Goal: Task Accomplishment & Management: Manage account settings

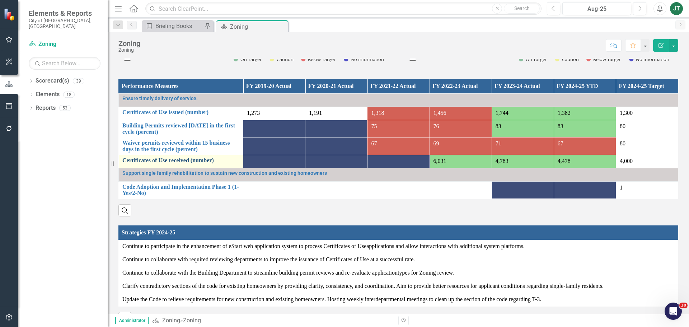
scroll to position [471, 0]
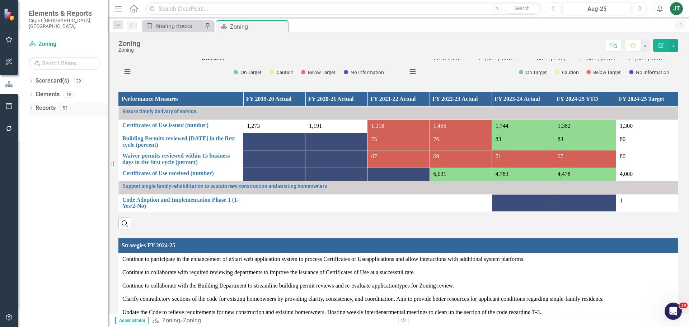
click at [30, 107] on icon "Dropdown" at bounding box center [31, 109] width 5 height 4
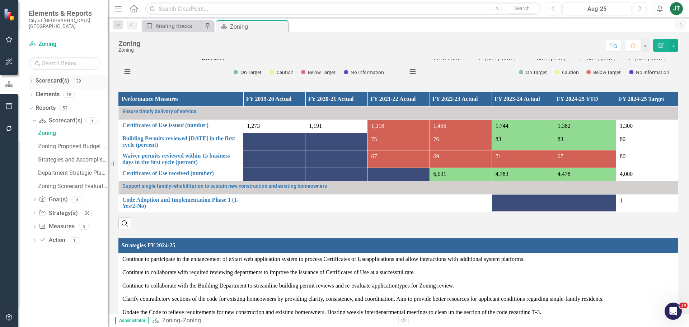
click at [32, 80] on icon "Dropdown" at bounding box center [31, 82] width 5 height 4
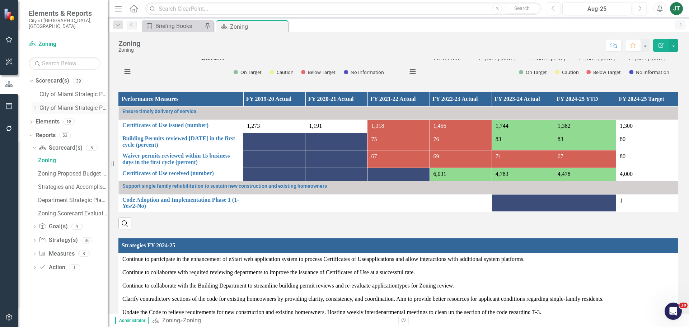
click at [33, 105] on icon "Dropdown" at bounding box center [34, 107] width 5 height 4
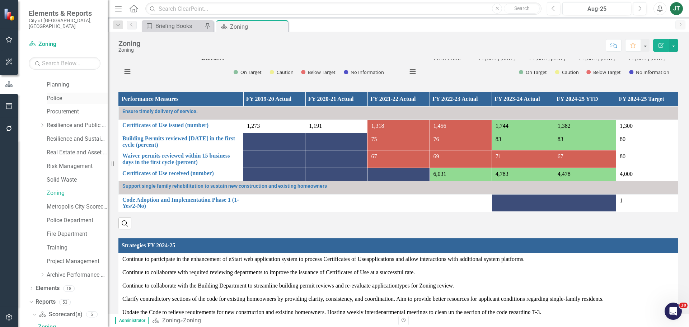
scroll to position [323, 0]
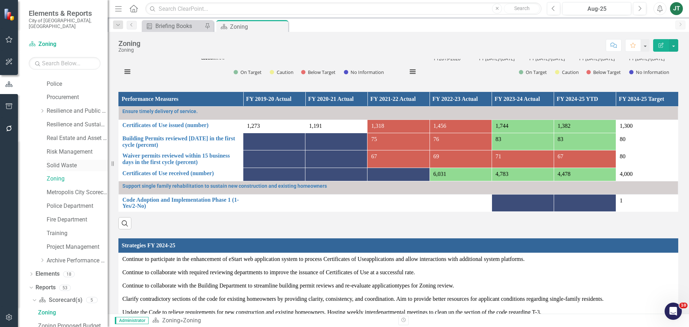
click at [59, 161] on link "Solid Waste" at bounding box center [77, 165] width 61 height 8
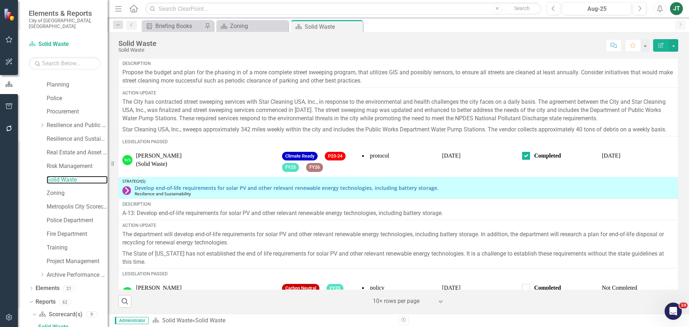
scroll to position [36, 0]
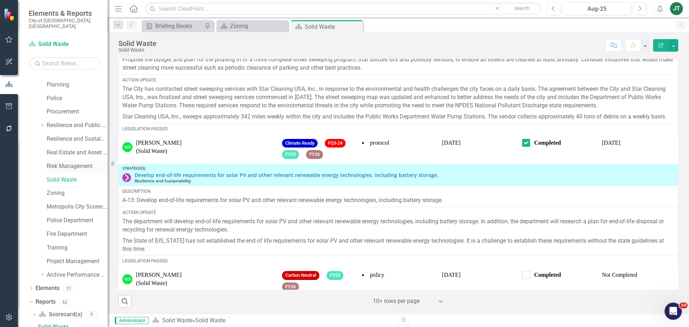
click at [62, 162] on link "Risk Management" at bounding box center [77, 166] width 61 height 8
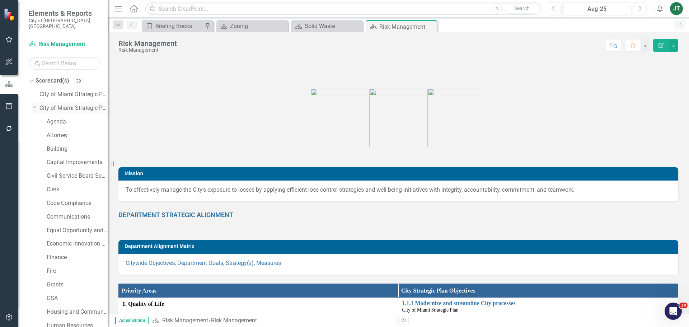
click at [35, 104] on icon "Dropdown" at bounding box center [34, 106] width 4 height 5
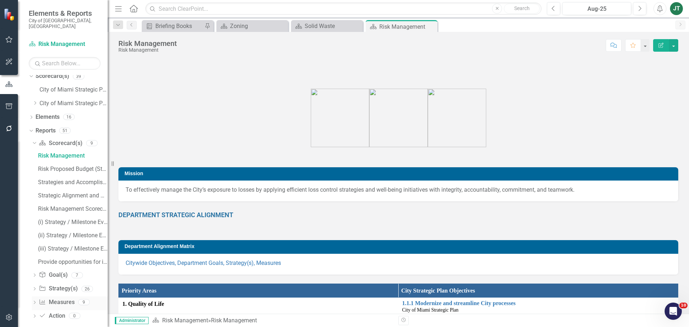
scroll to position [6, 0]
click at [58, 297] on link "Measure Measures" at bounding box center [57, 301] width 36 height 8
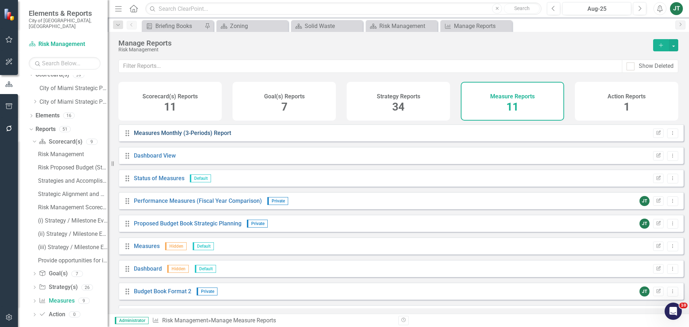
click at [202, 136] on link "Measures Monthly (3-Periods) Report" at bounding box center [182, 133] width 97 height 7
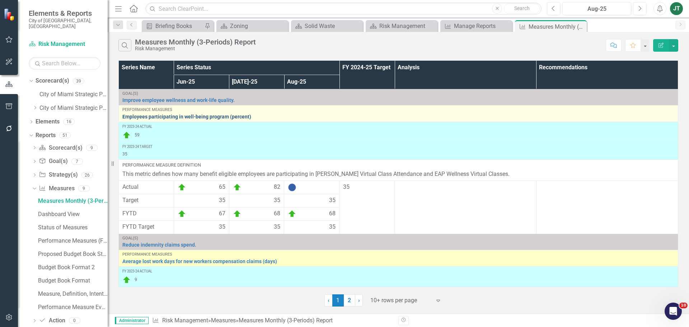
click at [268, 118] on link "Employees participating in well-being program (percent)" at bounding box center [398, 116] width 552 height 5
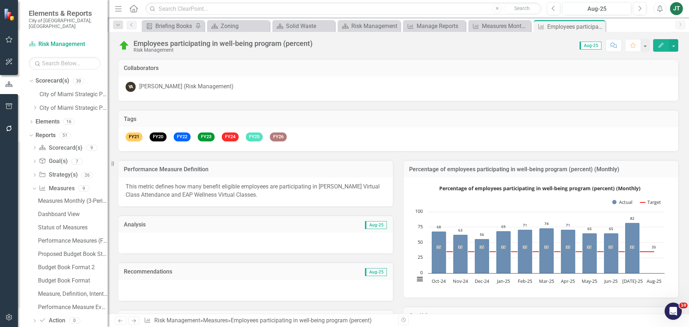
click at [191, 42] on div "Employees participating in well-being program (percent)" at bounding box center [222, 43] width 179 height 8
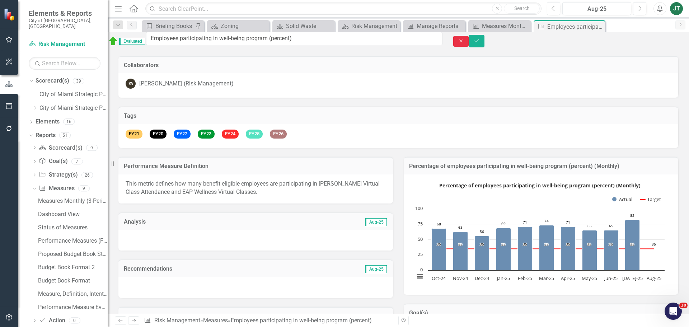
click at [469, 41] on button "Close" at bounding box center [461, 41] width 16 height 11
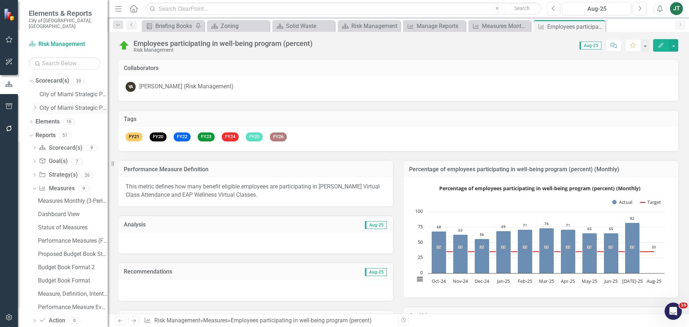
click at [34, 105] on icon "Dropdown" at bounding box center [34, 107] width 5 height 4
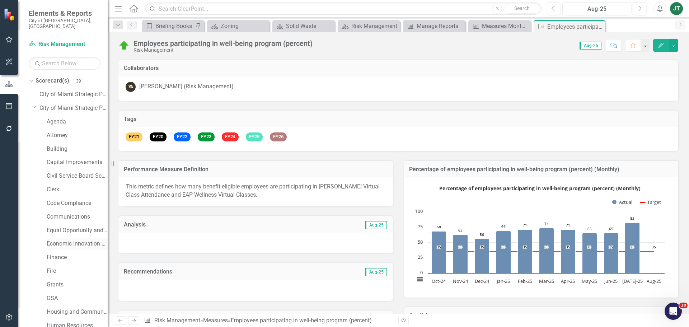
click at [62, 240] on link "Economic Innovation and Development" at bounding box center [77, 244] width 61 height 8
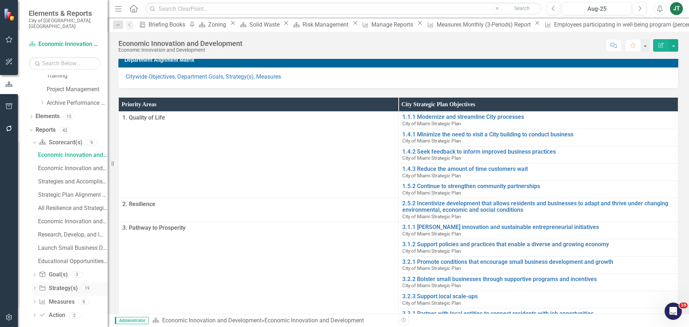
scroll to position [481, 0]
click at [63, 230] on div "Research, Develop, and Implement Smart City innovation ......(i) Strategy / Mil…" at bounding box center [73, 233] width 70 height 6
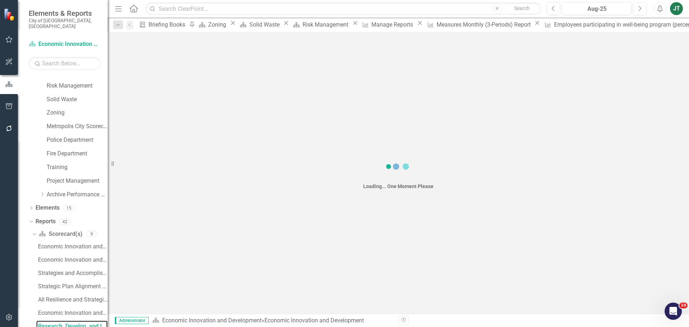
scroll to position [388, 0]
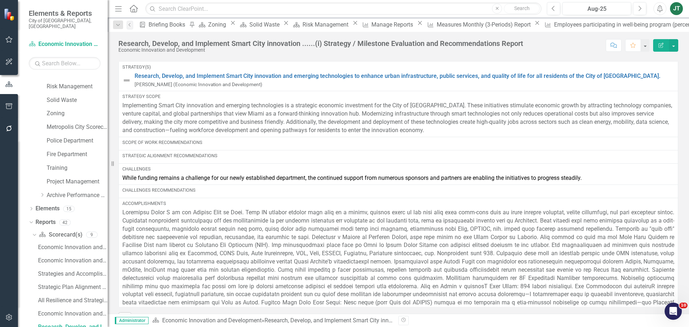
click at [186, 159] on div "Strategic Alignment Recommendations" at bounding box center [398, 155] width 552 height 6
click at [188, 146] on div "Scope of Work Recommendations" at bounding box center [398, 142] width 552 height 6
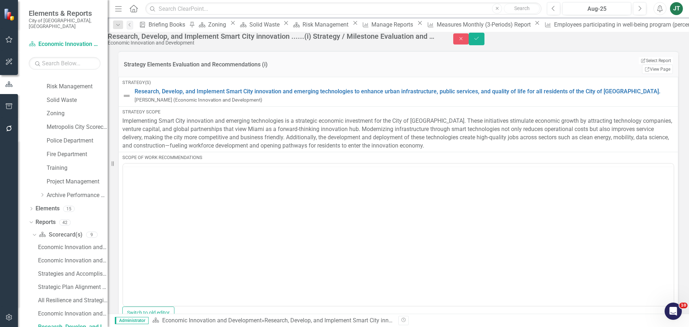
scroll to position [0, 0]
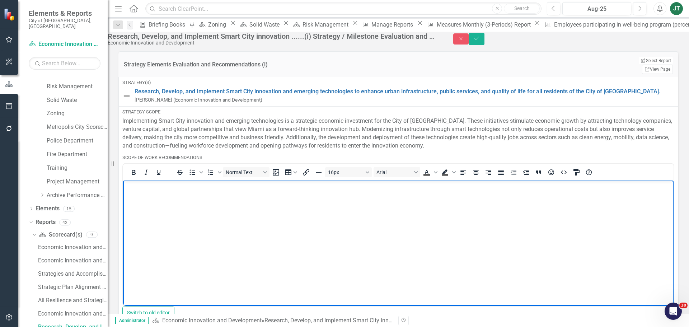
click at [156, 193] on body "Rich Text Area. Press ALT-0 for help." at bounding box center [398, 234] width 550 height 108
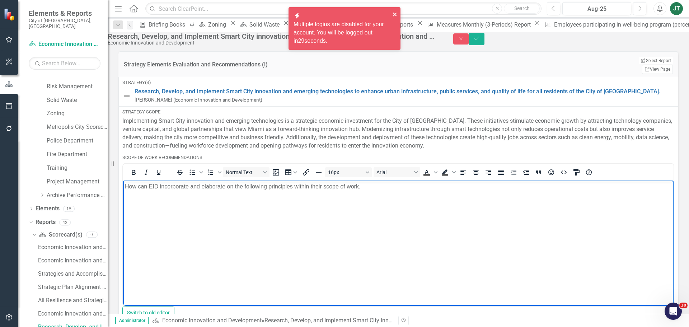
click at [396, 12] on icon "close" at bounding box center [395, 14] width 5 height 6
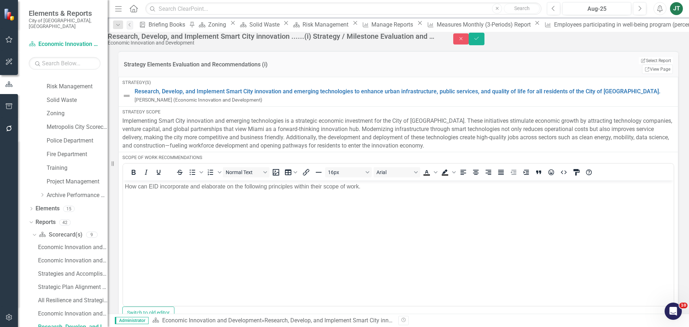
click at [382, 191] on body "How can EID incorporate and elaborate on the following principles within their …" at bounding box center [398, 234] width 550 height 108
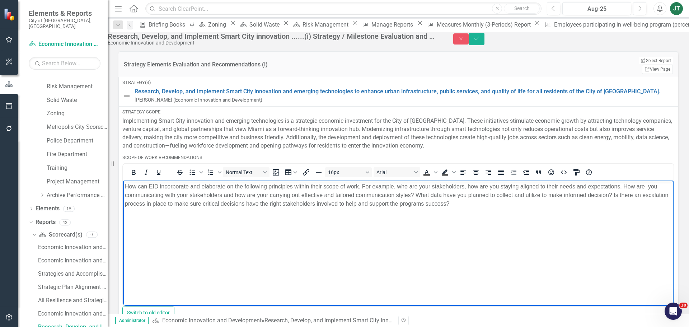
click at [493, 206] on p "How can EID incorporate and elaborate on the following principles within their …" at bounding box center [398, 195] width 547 height 26
click at [579, 201] on p "How can EID incorporate and elaborate on the following principles within their …" at bounding box center [398, 195] width 547 height 26
click at [578, 205] on p "How can EID incorporate and elaborate on the following principles within their …" at bounding box center [398, 195] width 547 height 26
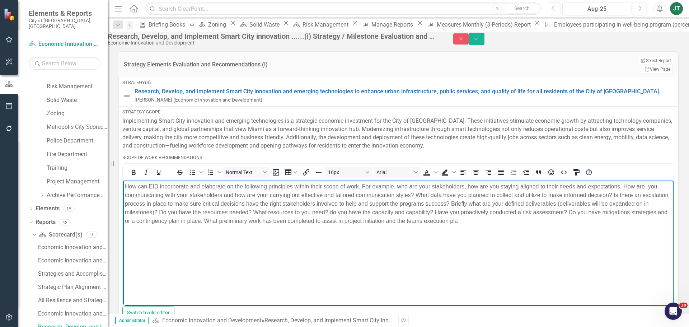
click at [531, 220] on p "How can EID incorporate and elaborate on the following principles within their …" at bounding box center [398, 203] width 547 height 43
drag, startPoint x: 537, startPoint y: 221, endPoint x: 474, endPoint y: 224, distance: 63.6
click at [474, 224] on p "How can EID incorporate and elaborate on the following principles within their …" at bounding box center [398, 203] width 547 height 43
click at [556, 220] on p "How can EID incorporate and elaborate on the following principles within their …" at bounding box center [398, 203] width 547 height 43
drag, startPoint x: 329, startPoint y: 221, endPoint x: 389, endPoint y: 222, distance: 59.9
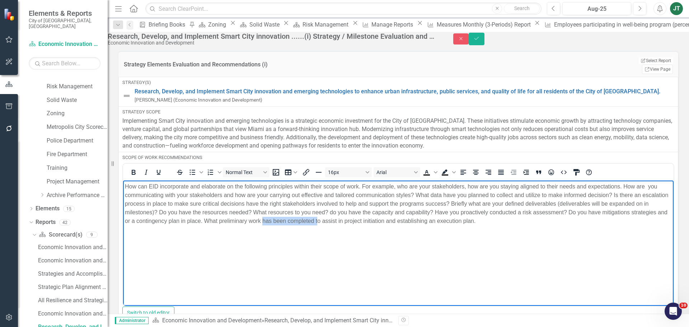
click at [385, 222] on p "How can EID incorporate and elaborate on the following principles within their …" at bounding box center [398, 203] width 547 height 43
click at [408, 222] on p "How can EID incorporate and elaborate on the following principles within their …" at bounding box center [398, 203] width 547 height 43
click at [435, 221] on p "How can EID incorporate and elaborate on the following principles within their …" at bounding box center [398, 203] width 547 height 43
drag, startPoint x: 453, startPoint y: 219, endPoint x: 495, endPoint y: 221, distance: 42.4
click at [453, 219] on p "How can EID incorporate and elaborate on the following principles within their …" at bounding box center [398, 203] width 547 height 43
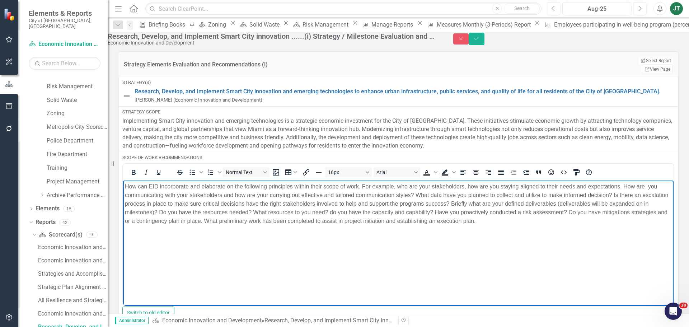
click at [521, 221] on p "How can EID incorporate and elaborate on the following principles within their …" at bounding box center [398, 203] width 547 height 43
click at [459, 220] on p "How can EID incorporate and elaborate on the following principles within their …" at bounding box center [398, 203] width 547 height 43
click at [564, 219] on p "How can EID incorporate and elaborate on the following principles within their …" at bounding box center [398, 203] width 547 height 43
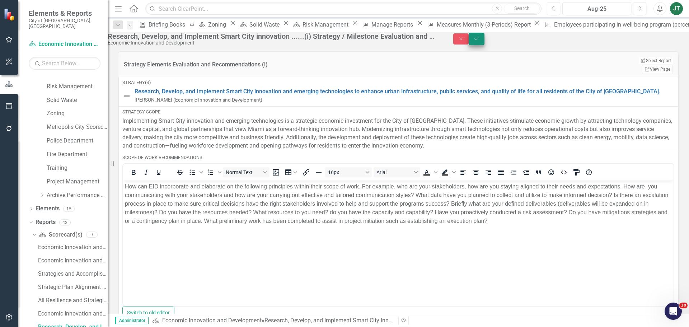
click at [484, 43] on button "Save" at bounding box center [477, 39] width 16 height 13
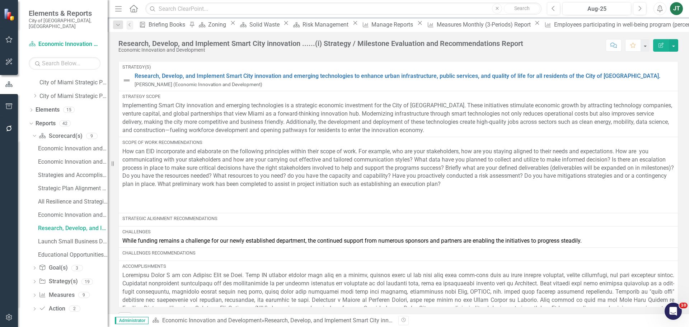
scroll to position [6, 0]
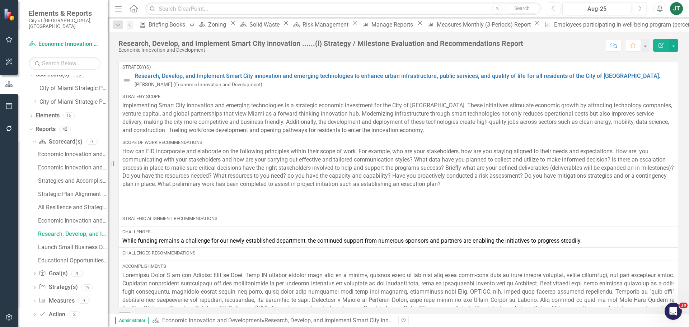
click at [178, 202] on p at bounding box center [398, 206] width 552 height 10
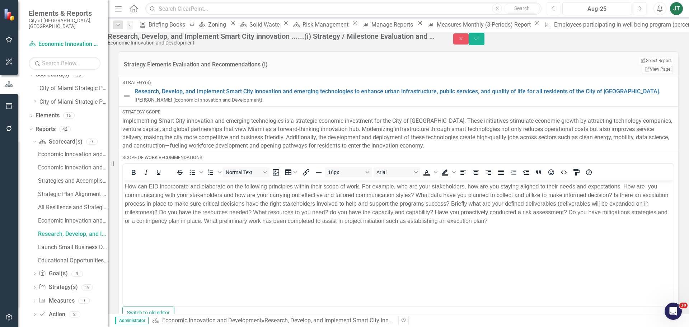
scroll to position [0, 0]
click at [142, 233] on p "Rich Text Area. Press ALT-0 for help." at bounding box center [398, 235] width 547 height 9
click at [484, 45] on button "Save" at bounding box center [477, 39] width 16 height 13
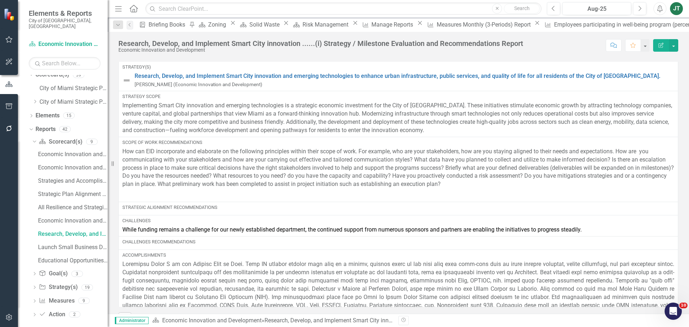
click at [193, 240] on div "Challenges Recommendations" at bounding box center [398, 242] width 552 height 6
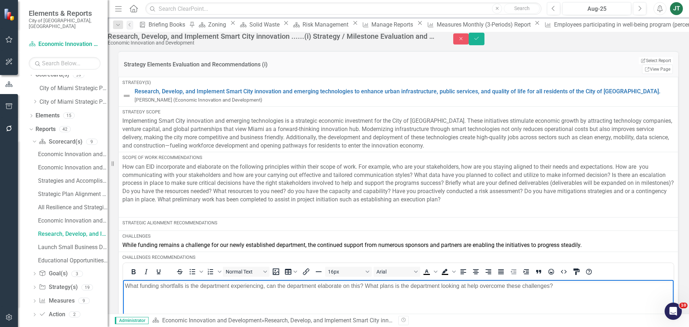
click at [484, 43] on button "Save" at bounding box center [477, 39] width 16 height 13
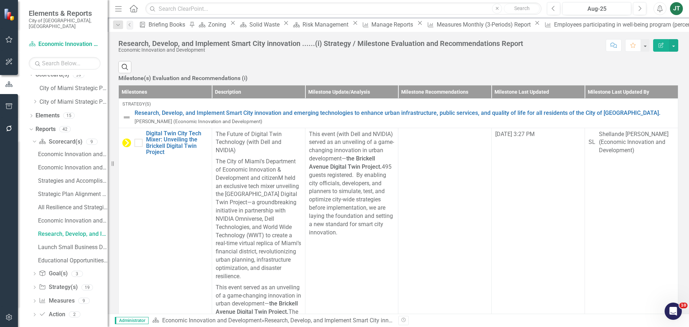
click at [492, 194] on td at bounding box center [444, 317] width 93 height 379
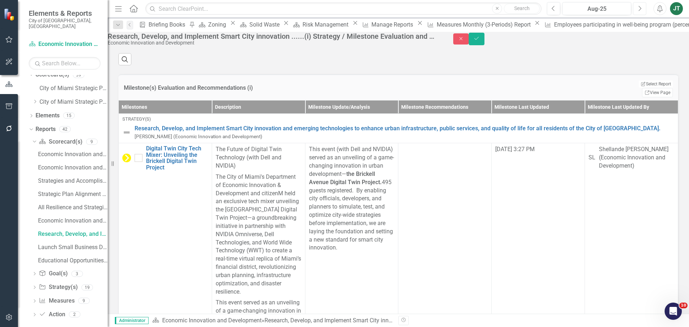
click at [636, 11] on button "Next" at bounding box center [639, 8] width 13 height 13
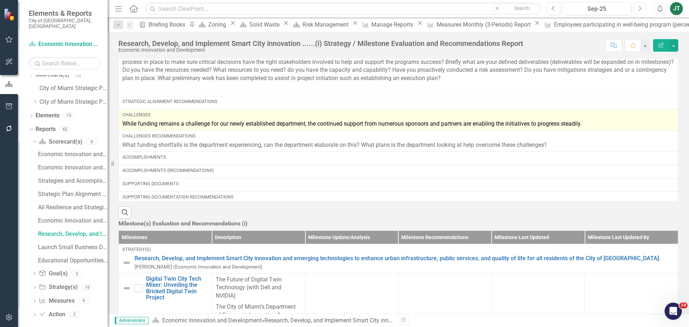
scroll to position [108, 0]
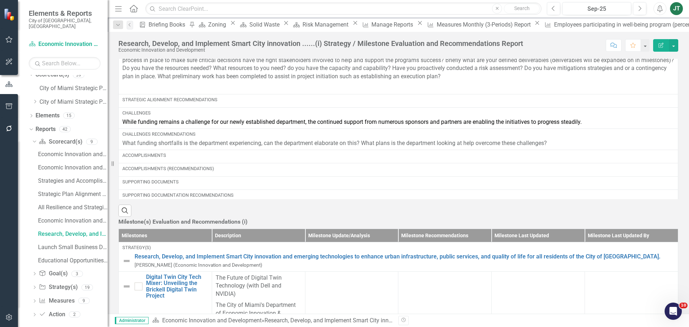
click at [400, 139] on p "What funding shortfalls is the department experiencing, can the department elab…" at bounding box center [398, 143] width 552 height 8
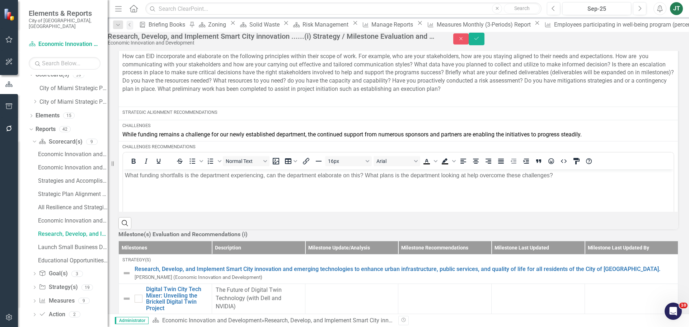
scroll to position [0, 0]
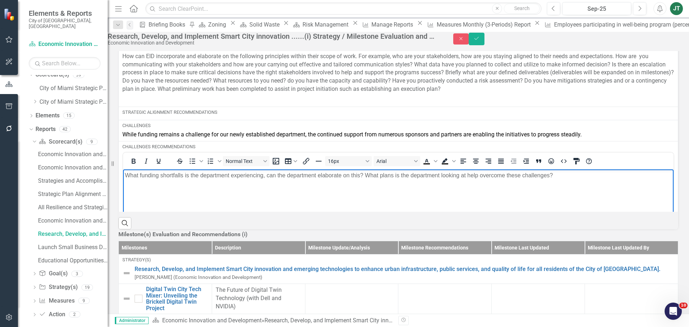
click at [436, 180] on body "What funding shortfalls is the department experiencing, can the department elab…" at bounding box center [398, 223] width 550 height 108
drag, startPoint x: 478, startPoint y: 174, endPoint x: 367, endPoint y: 174, distance: 110.9
click at [367, 174] on p "What funding shortfalls is the department experiencing, can the department elab…" at bounding box center [398, 175] width 547 height 9
click at [527, 177] on p "What funding shortfalls is the department experiencing, can the department elab…" at bounding box center [398, 175] width 547 height 9
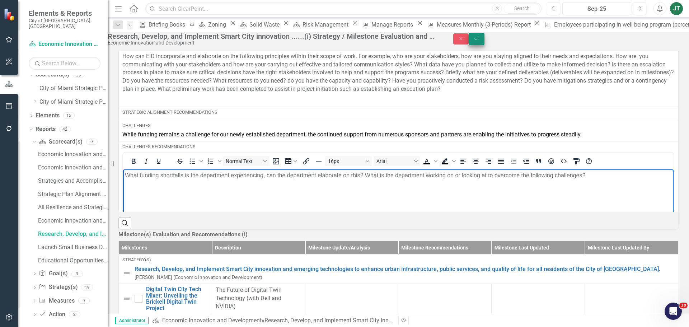
click at [480, 41] on icon "Save" at bounding box center [476, 38] width 6 height 5
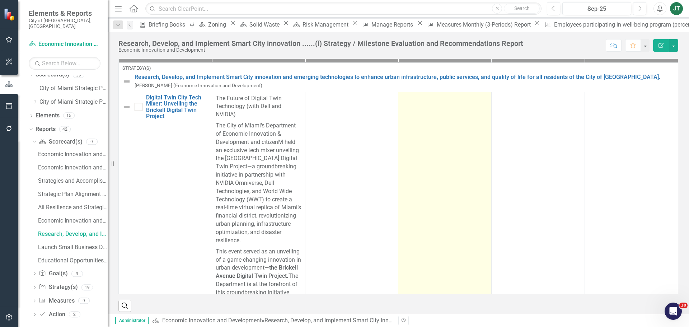
click at [492, 136] on td at bounding box center [444, 281] width 93 height 379
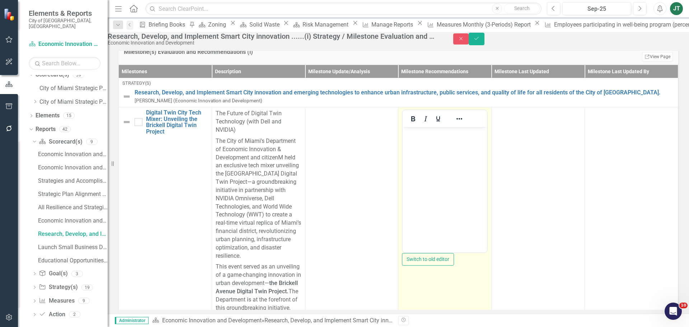
click at [426, 135] on p "Rich Text Area. Press ALT-0 for help." at bounding box center [444, 133] width 81 height 9
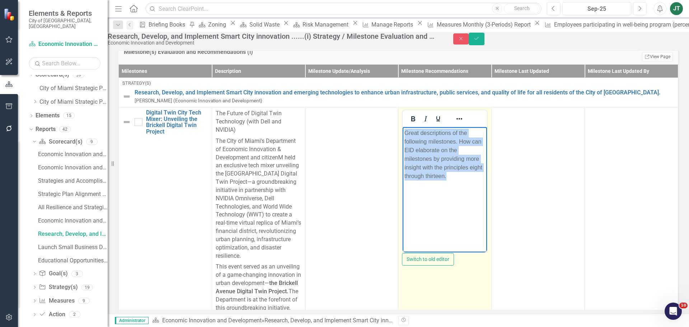
drag, startPoint x: 474, startPoint y: 174, endPoint x: 373, endPoint y: 120, distance: 114.1
click at [403, 127] on html "Great descriptions of the following milestones. How can EID elaborate on the mi…" at bounding box center [445, 181] width 84 height 108
click at [464, 123] on icon "Reveal or hide additional toolbar items" at bounding box center [459, 118] width 9 height 9
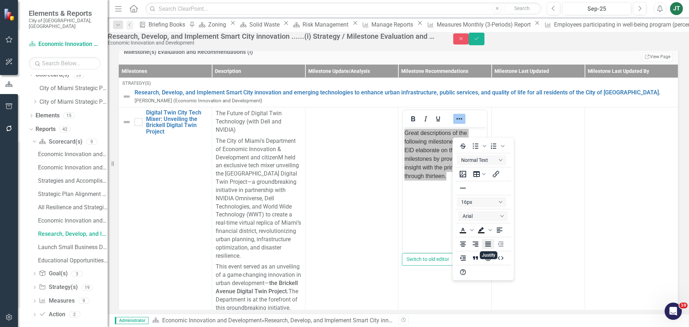
click at [490, 247] on icon "Justify" at bounding box center [488, 244] width 9 height 9
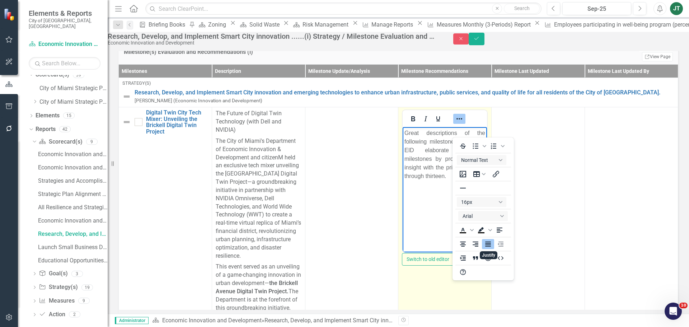
click at [480, 184] on body "Great descriptions of the following milestones. How can EID elaborate on the mi…" at bounding box center [445, 181] width 84 height 108
drag, startPoint x: 476, startPoint y: 164, endPoint x: 469, endPoint y: 175, distance: 12.9
click at [476, 165] on p "Great descriptions of the following milestones. How can EID elaborate on the mi…" at bounding box center [444, 155] width 81 height 52
click at [467, 170] on p "Great descriptions of the following milestones. How can EID elaborate on the mi…" at bounding box center [444, 155] width 81 height 52
click at [464, 123] on icon "Reveal or hide additional toolbar items" at bounding box center [459, 118] width 9 height 9
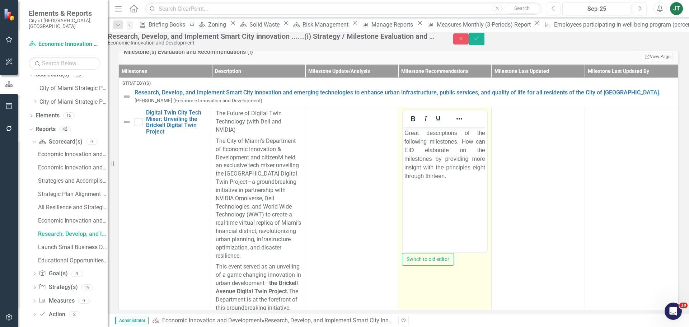
click at [455, 168] on p "Great descriptions of the following milestones. How can EID elaborate on the mi…" at bounding box center [444, 155] width 81 height 52
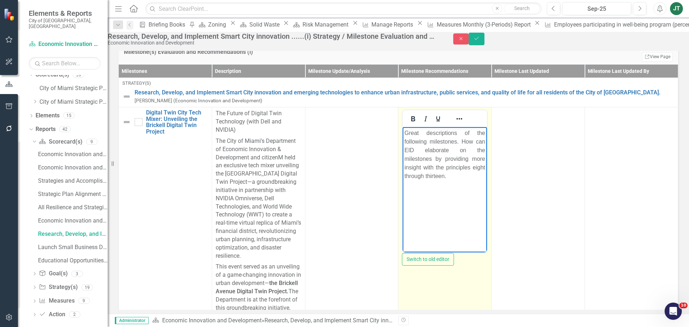
click at [467, 169] on p "Great descriptions of the following milestones. How can EID elaborate on the mi…" at bounding box center [444, 155] width 81 height 52
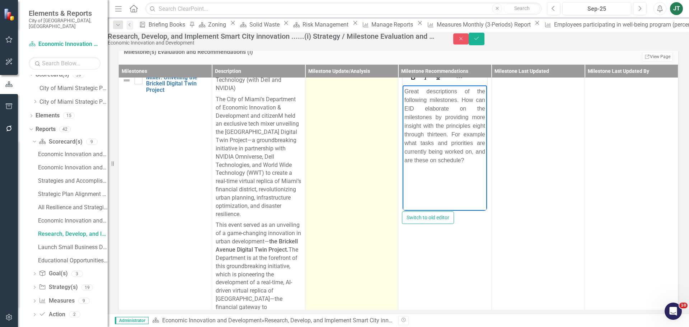
scroll to position [36, 0]
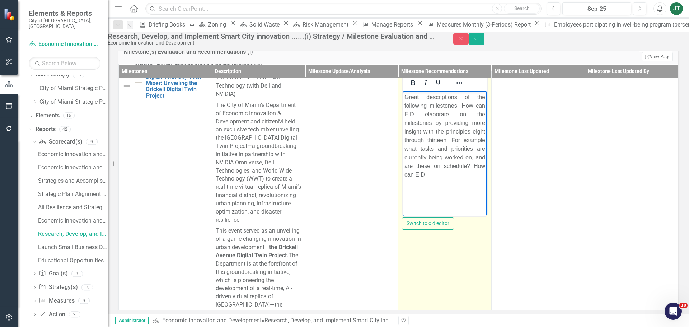
click at [478, 157] on p "Great descriptions of the following milestones. How can EID elaborate on the mi…" at bounding box center [444, 136] width 81 height 86
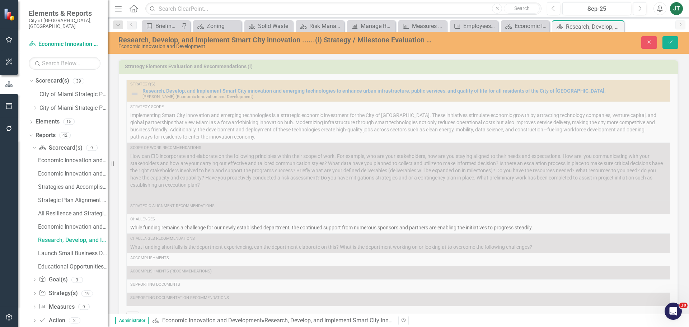
scroll to position [36, 0]
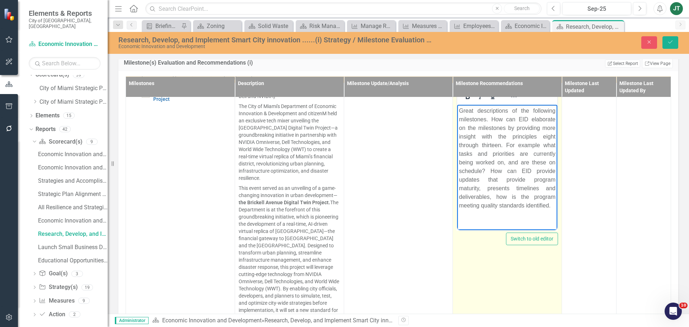
click at [490, 196] on p "Great descriptions of the following milestones. How can EID elaborate on the mi…" at bounding box center [507, 158] width 97 height 103
click at [499, 194] on p "Great descriptions of the following milestones. How can EID elaborate on the mi…" at bounding box center [507, 158] width 97 height 103
click at [551, 205] on p "Great descriptions of the following milestones. How can EID elaborate on the mi…" at bounding box center [507, 158] width 97 height 103
click at [511, 216] on p "Great descriptions of the following milestones. How can EID elaborate on the mi…" at bounding box center [507, 127] width 97 height 189
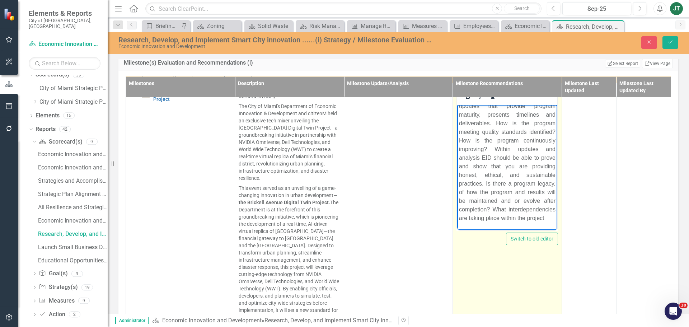
click at [510, 217] on p "Great descriptions of the following milestones. How can EID elaborate on the mi…" at bounding box center [507, 127] width 97 height 189
click at [534, 208] on p "Great descriptions of the following milestones. How can EID elaborate on the mi…" at bounding box center [507, 123] width 97 height 198
click at [522, 221] on p "Great descriptions of the following milestones. How can EID elaborate on the mi…" at bounding box center [507, 123] width 97 height 198
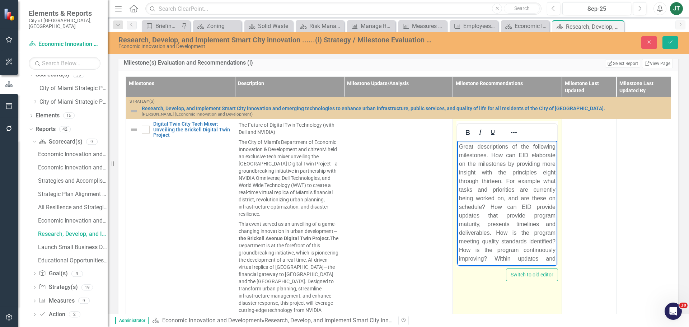
drag, startPoint x: 536, startPoint y: 261, endPoint x: 438, endPoint y: 78, distance: 207.5
click at [457, 141] on html "Great descriptions of the following milestones. How can EID elaborate on the mi…" at bounding box center [507, 253] width 100 height 225
copy p "Great descriptions of the following milestones. How can EID elaborate on the mi…"
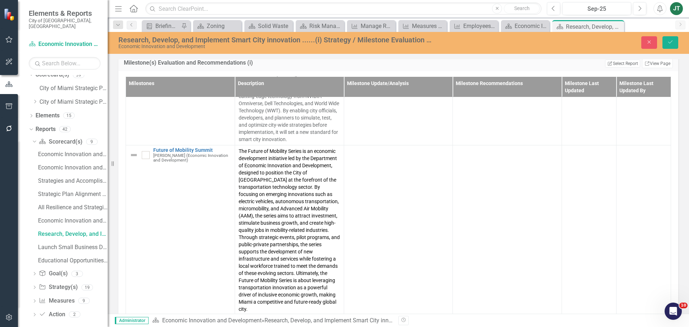
scroll to position [215, 0]
click at [668, 43] on icon "Save" at bounding box center [670, 41] width 6 height 5
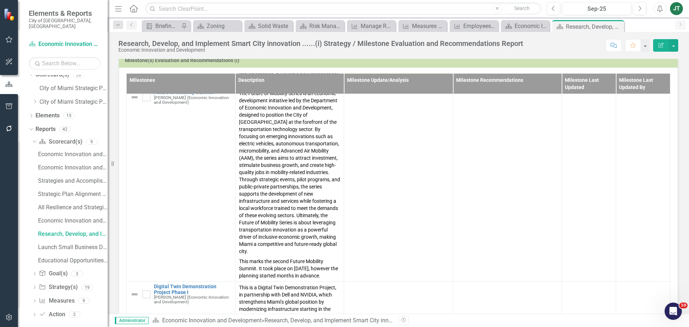
scroll to position [287, 0]
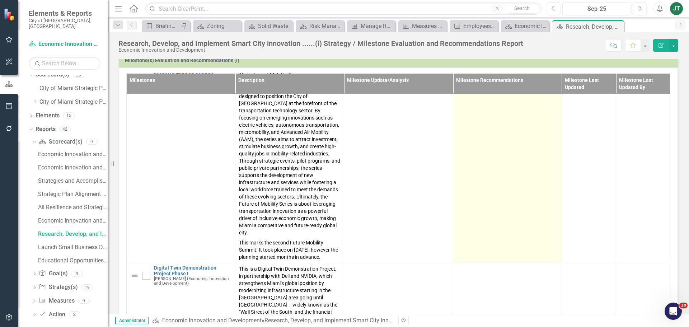
click at [491, 185] on td at bounding box center [507, 166] width 109 height 194
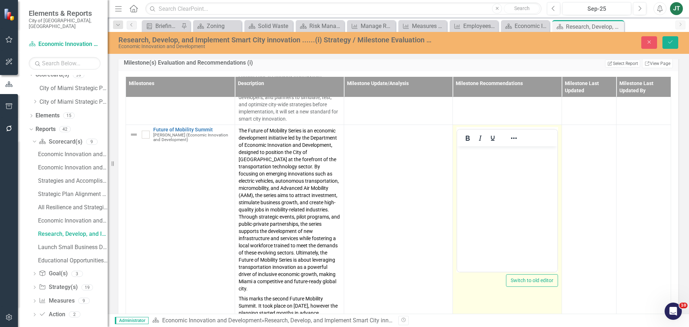
scroll to position [215, 0]
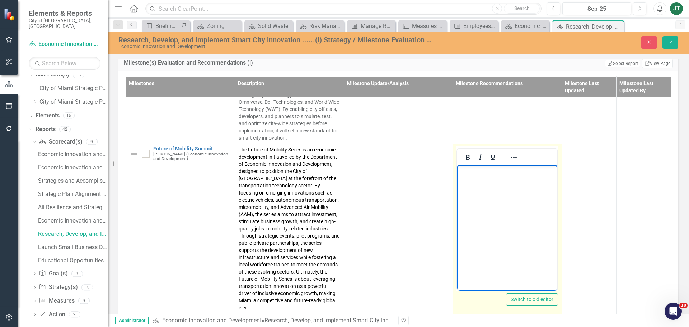
click at [479, 188] on body "Rich Text Area. Press ALT-0 for help." at bounding box center [507, 219] width 100 height 108
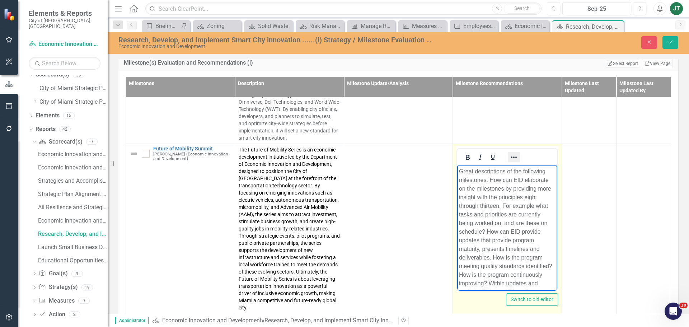
click at [510, 155] on icon "Reveal or hide additional toolbar items" at bounding box center [513, 157] width 9 height 9
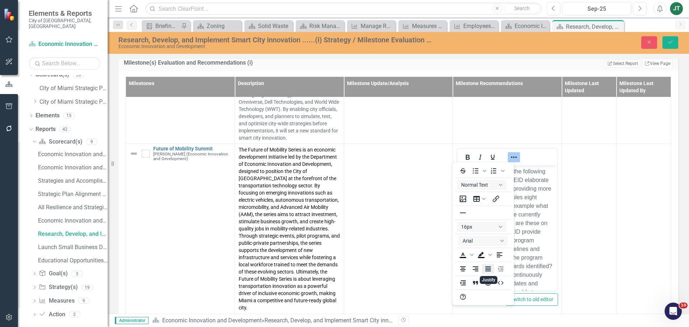
click at [490, 273] on icon "Justify" at bounding box center [488, 268] width 9 height 9
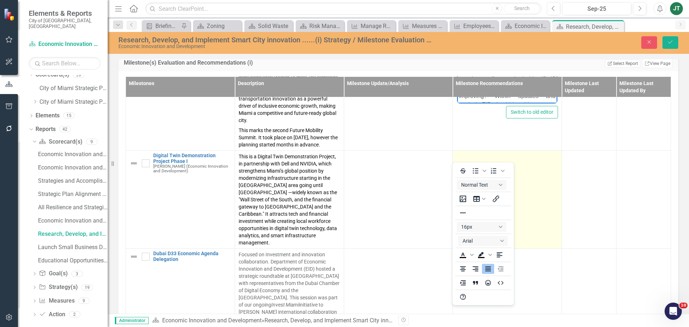
scroll to position [395, 0]
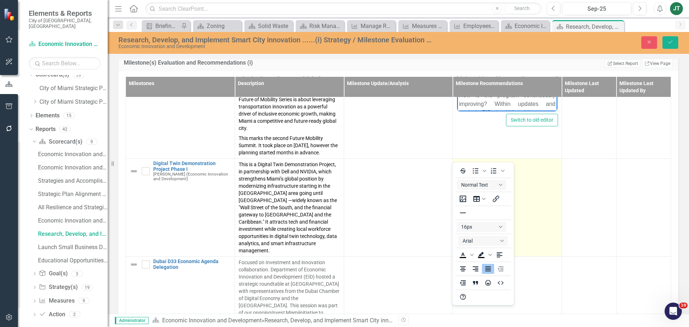
click at [520, 181] on td at bounding box center [507, 208] width 109 height 98
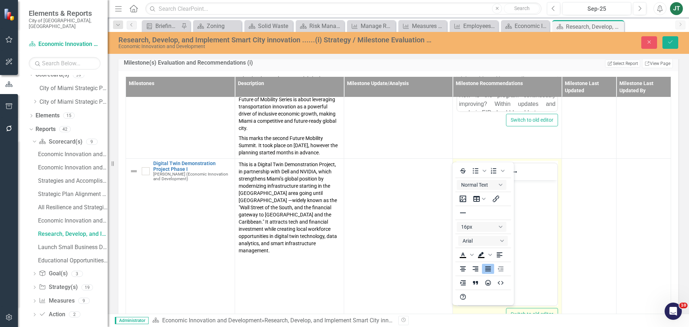
scroll to position [0, 0]
click at [535, 219] on body "Rich Text Area. Press ALT-0 for help." at bounding box center [507, 234] width 100 height 108
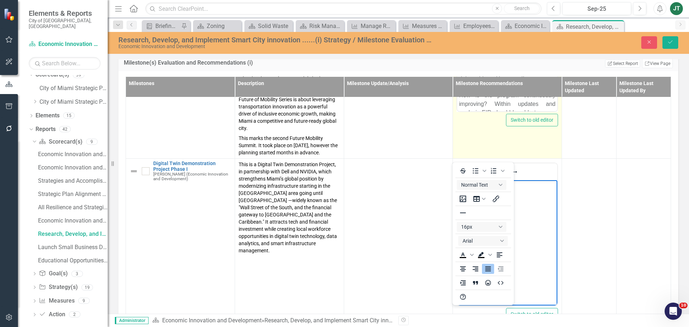
scroll to position [116, 0]
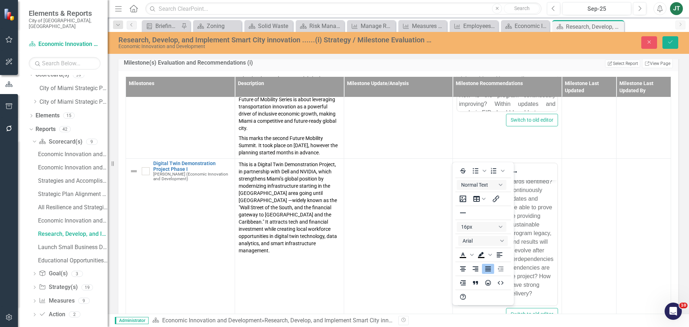
click at [572, 214] on td at bounding box center [589, 244] width 55 height 170
click at [518, 165] on div at bounding box center [507, 172] width 100 height 14
click at [665, 41] on button "Save" at bounding box center [670, 42] width 16 height 13
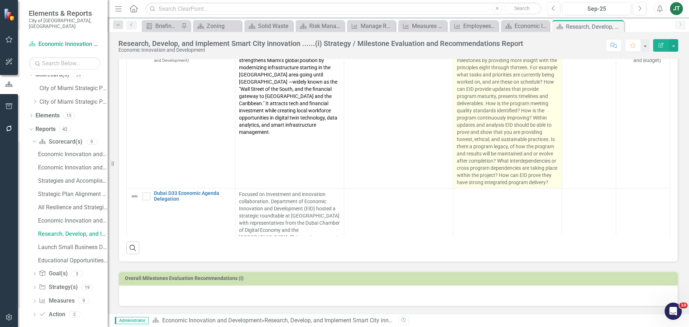
scroll to position [395, 0]
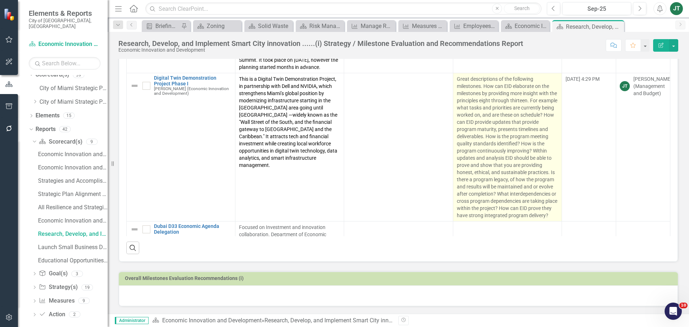
click at [520, 170] on p "Great descriptions of the following milestones. How can EID elaborate on the mi…" at bounding box center [507, 147] width 101 height 144
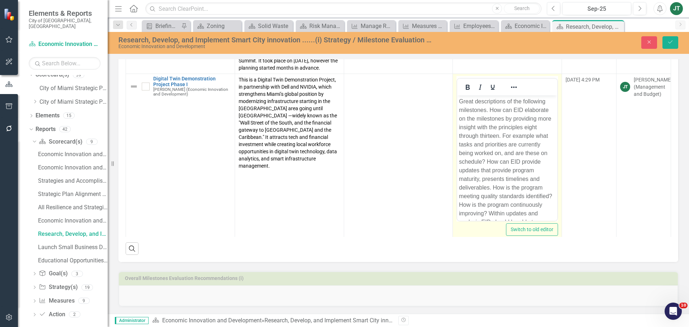
scroll to position [0, 0]
click at [509, 86] on icon "Reveal or hide additional toolbar items" at bounding box center [513, 87] width 9 height 9
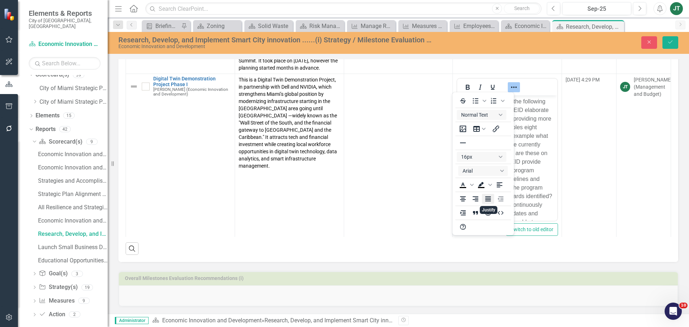
click at [487, 198] on icon "Justify" at bounding box center [488, 198] width 6 height 5
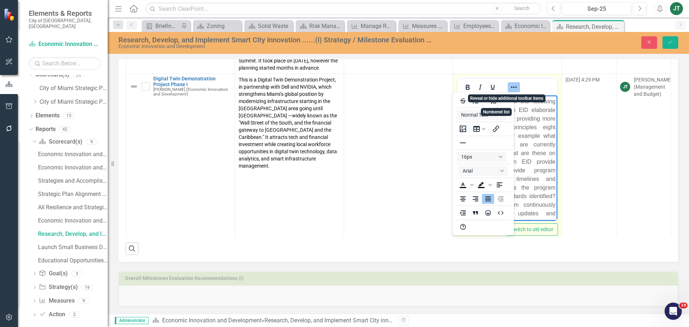
click at [509, 85] on icon "Reveal or hide additional toolbar items" at bounding box center [513, 87] width 9 height 9
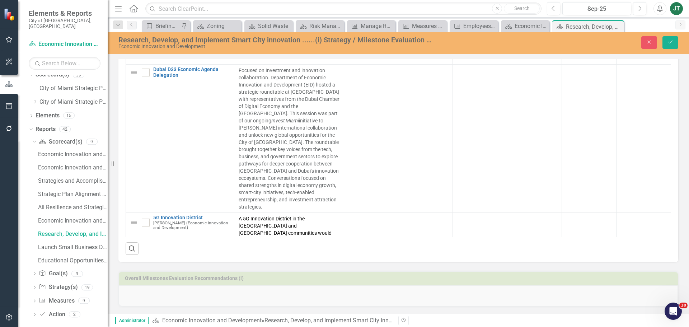
scroll to position [574, 0]
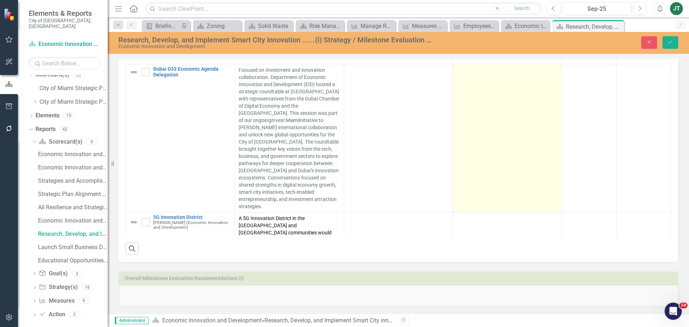
click at [503, 145] on td at bounding box center [507, 138] width 109 height 148
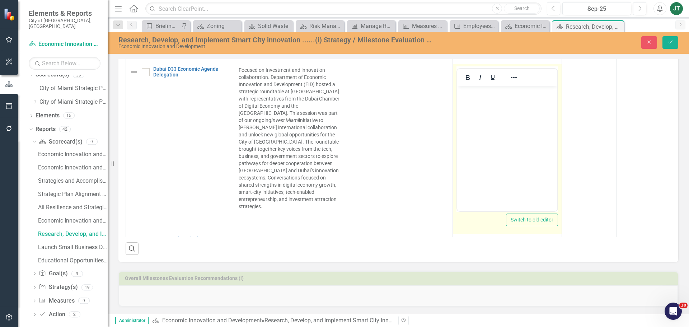
scroll to position [0, 0]
click at [466, 146] on body "Rich Text Area. Press ALT-0 for help." at bounding box center [507, 140] width 100 height 108
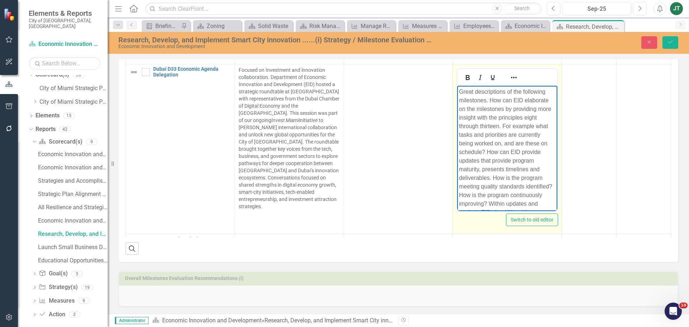
drag, startPoint x: 540, startPoint y: 209, endPoint x: 913, endPoint y: 163, distance: 376.7
click at [457, 86] on html "Great descriptions of the following milestones. How can EID elaborate on the mi…" at bounding box center [507, 198] width 100 height 225
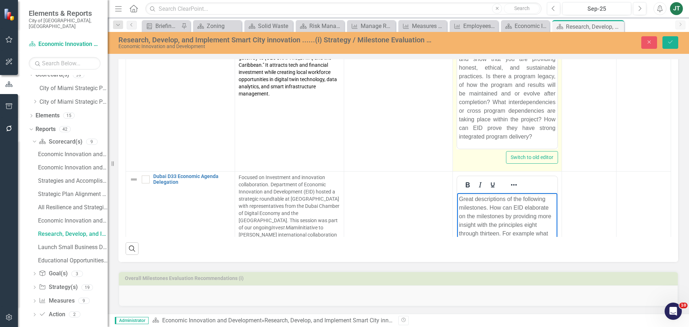
scroll to position [466, 0]
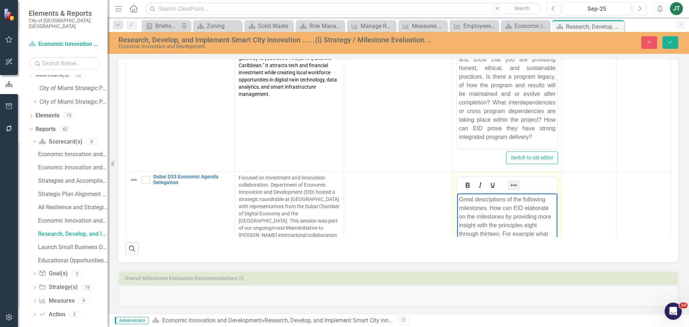
click at [511, 185] on icon "Reveal or hide additional toolbar items" at bounding box center [514, 184] width 6 height 1
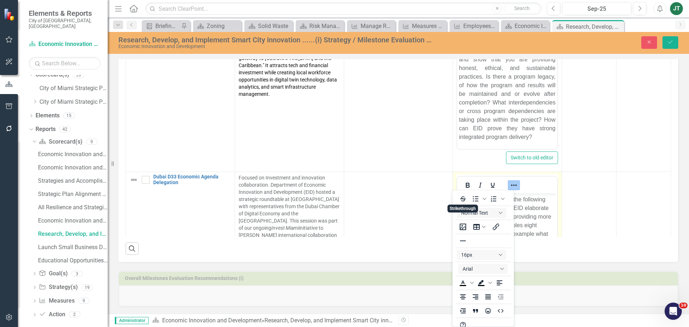
scroll to position [1, 0]
click at [486, 295] on icon "Justify" at bounding box center [488, 295] width 6 height 5
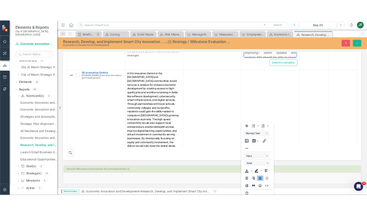
scroll to position [697, 0]
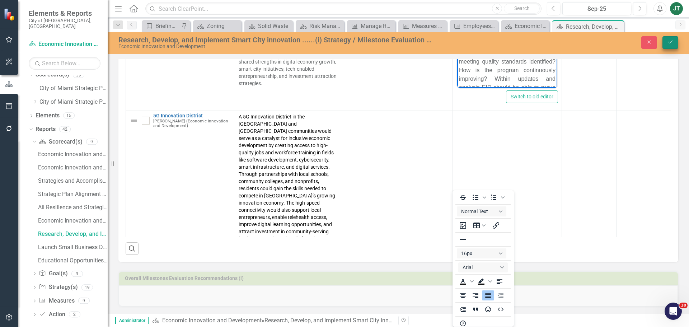
click at [670, 42] on icon "Save" at bounding box center [670, 41] width 6 height 5
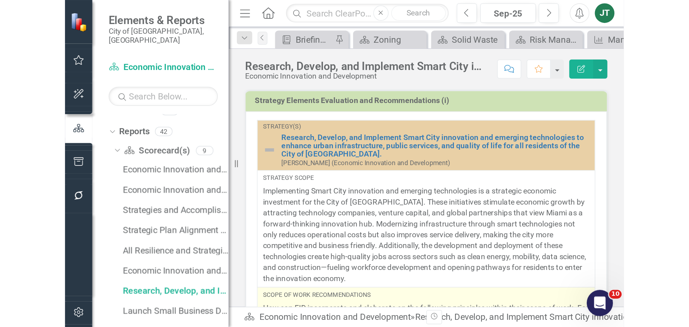
scroll to position [6, 0]
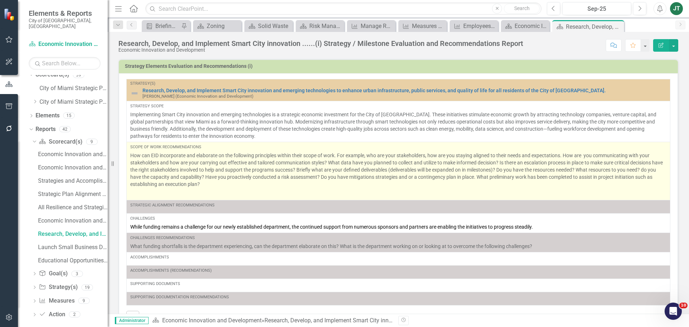
drag, startPoint x: 344, startPoint y: 150, endPoint x: 479, endPoint y: 186, distance: 139.2
